Goal: Task Accomplishment & Management: Manage account settings

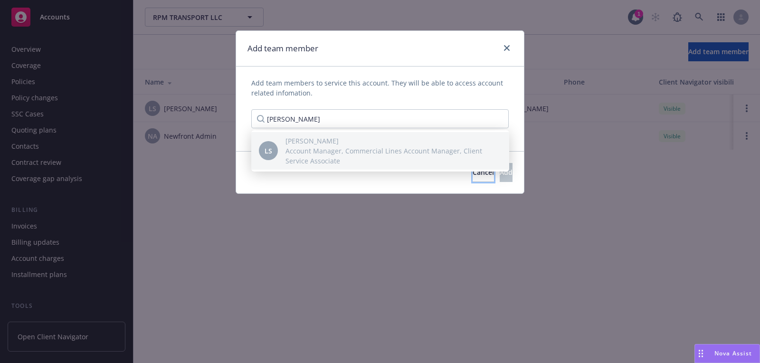
click at [473, 176] on button "Cancel" at bounding box center [483, 172] width 21 height 19
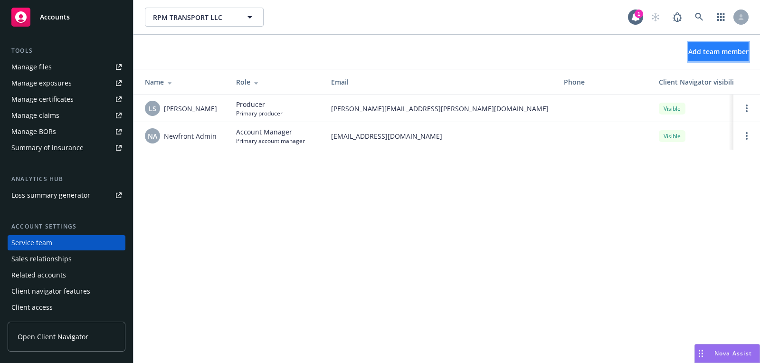
click at [703, 53] on span "Add team member" at bounding box center [718, 51] width 60 height 9
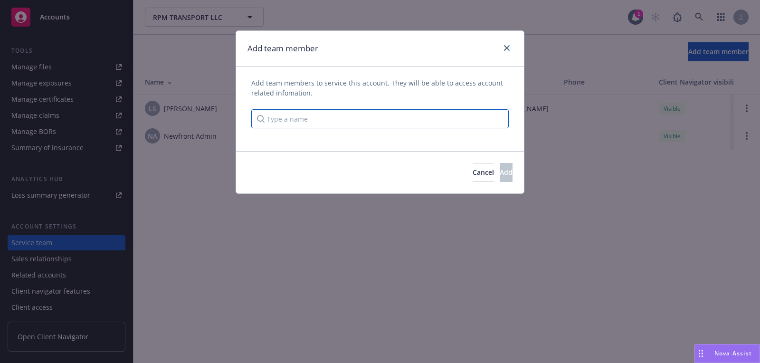
click at [487, 119] on input "Type a name" at bounding box center [379, 118] width 257 height 19
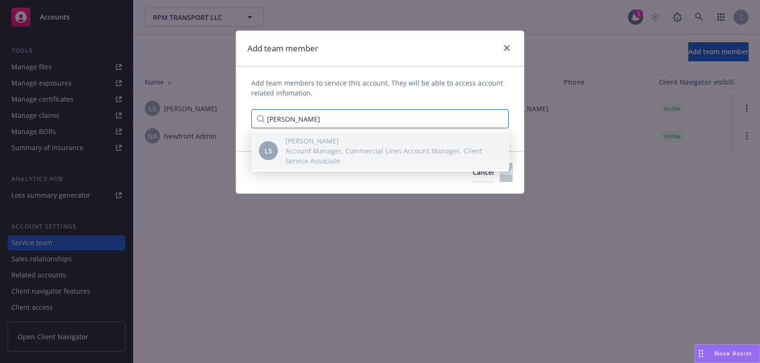
type input "[PERSON_NAME]"
click at [406, 140] on span "[PERSON_NAME]" at bounding box center [389, 141] width 209 height 10
click at [429, 181] on div "Cancel Add" at bounding box center [380, 172] width 288 height 42
click at [473, 175] on button "Cancel" at bounding box center [483, 172] width 21 height 19
